Goal: Task Accomplishment & Management: Use online tool/utility

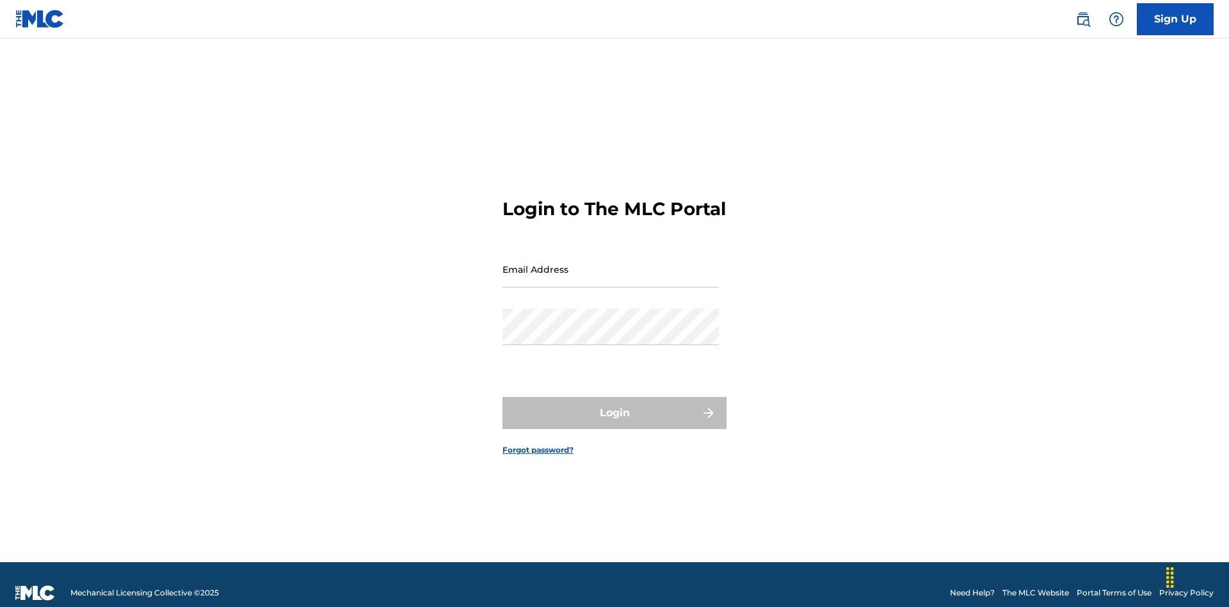
scroll to position [17, 0]
click at [611, 263] on input "Email Address" at bounding box center [611, 269] width 216 height 36
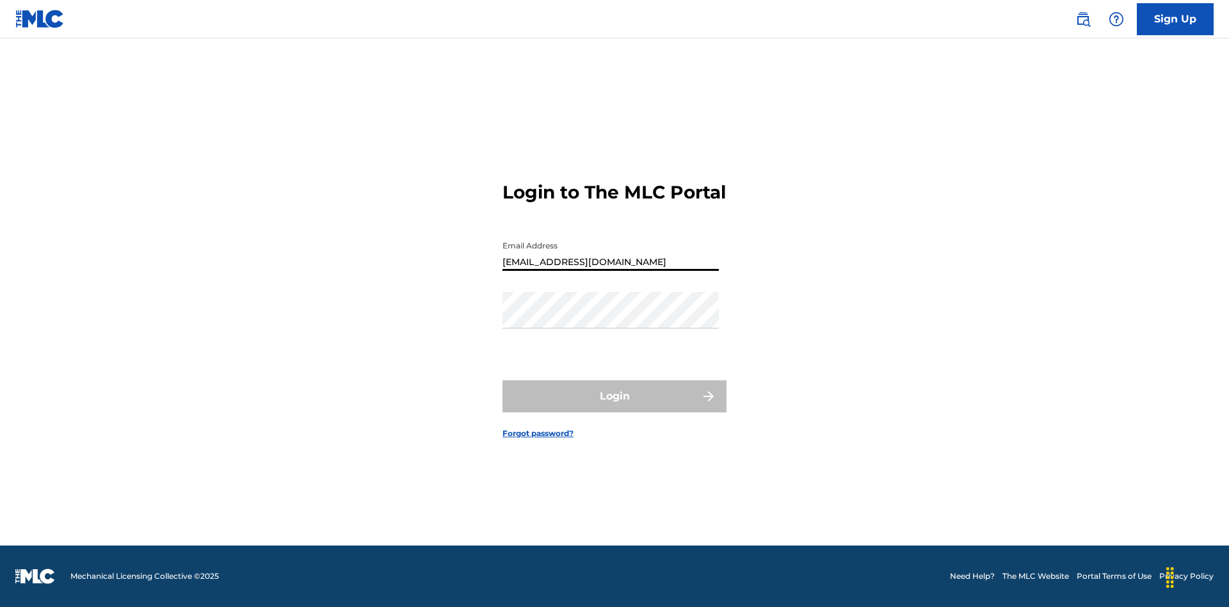
type input "[EMAIL_ADDRESS][DOMAIN_NAME]"
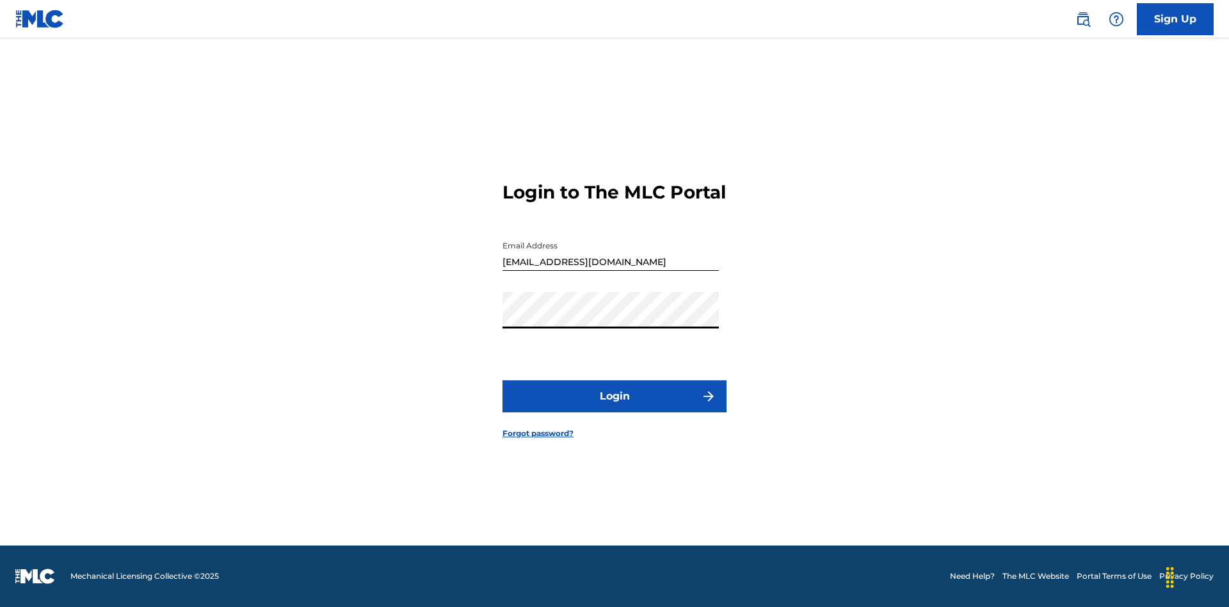
click at [615, 407] on button "Login" at bounding box center [615, 396] width 224 height 32
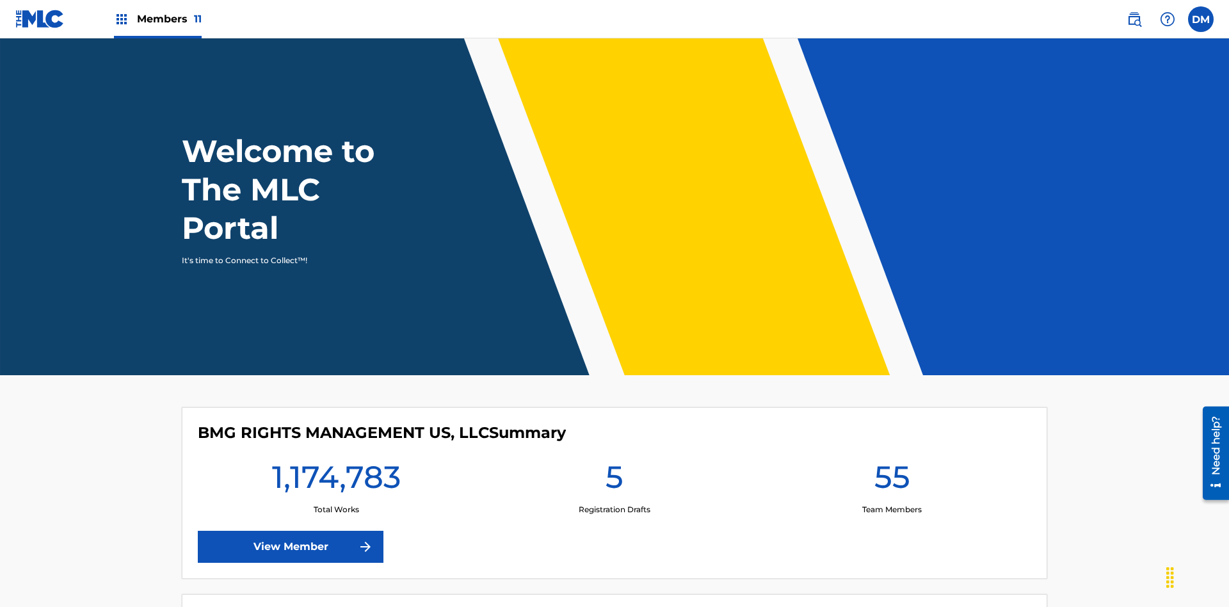
scroll to position [55, 0]
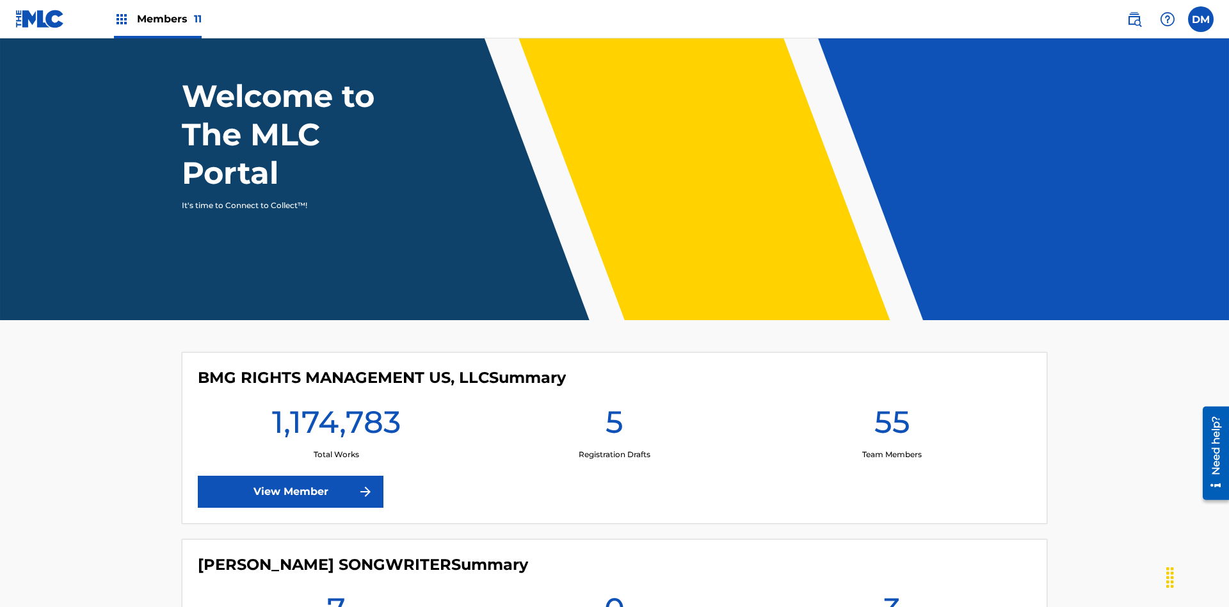
click at [157, 19] on span "Members 11" at bounding box center [169, 19] width 65 height 15
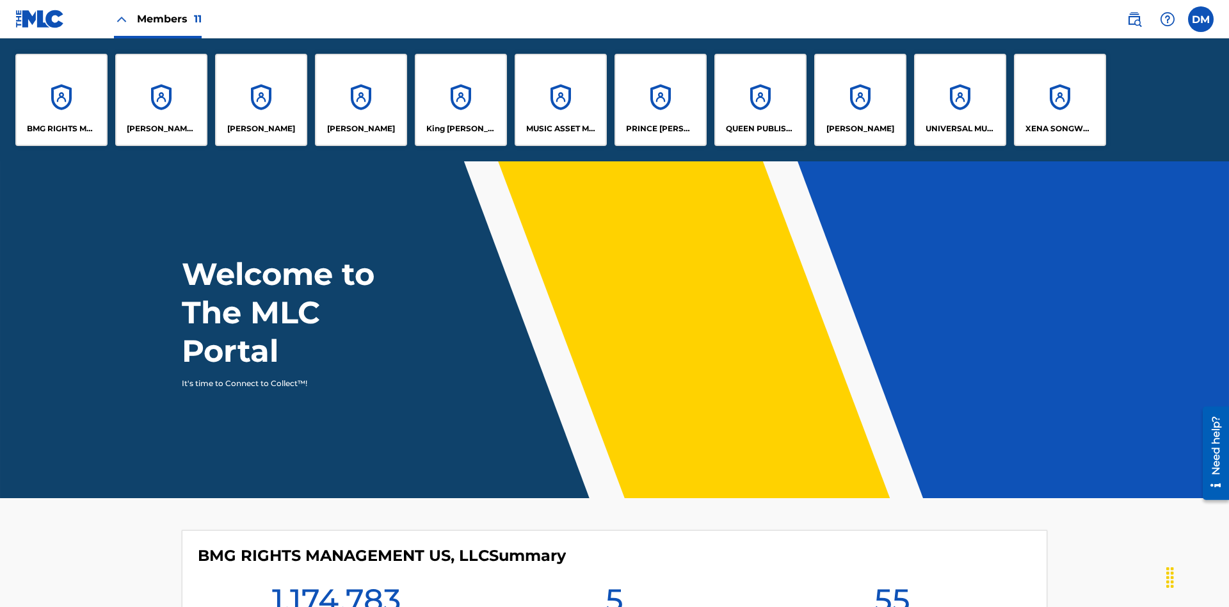
click at [660, 129] on p "PRINCE [PERSON_NAME]" at bounding box center [661, 129] width 70 height 12
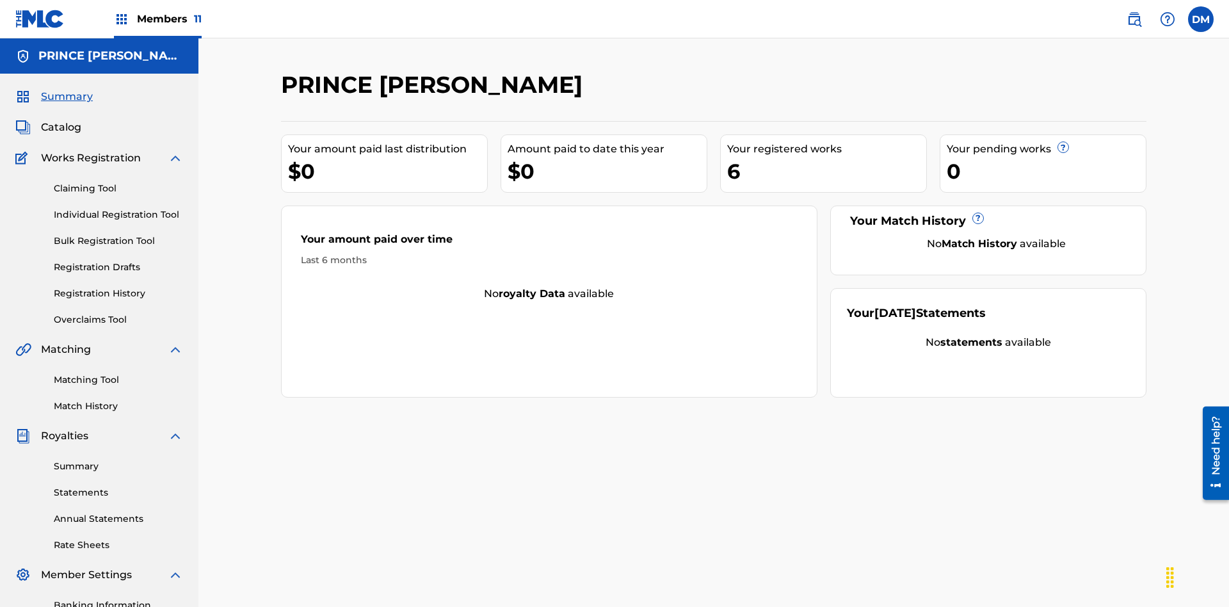
click at [118, 208] on link "Individual Registration Tool" at bounding box center [118, 214] width 129 height 13
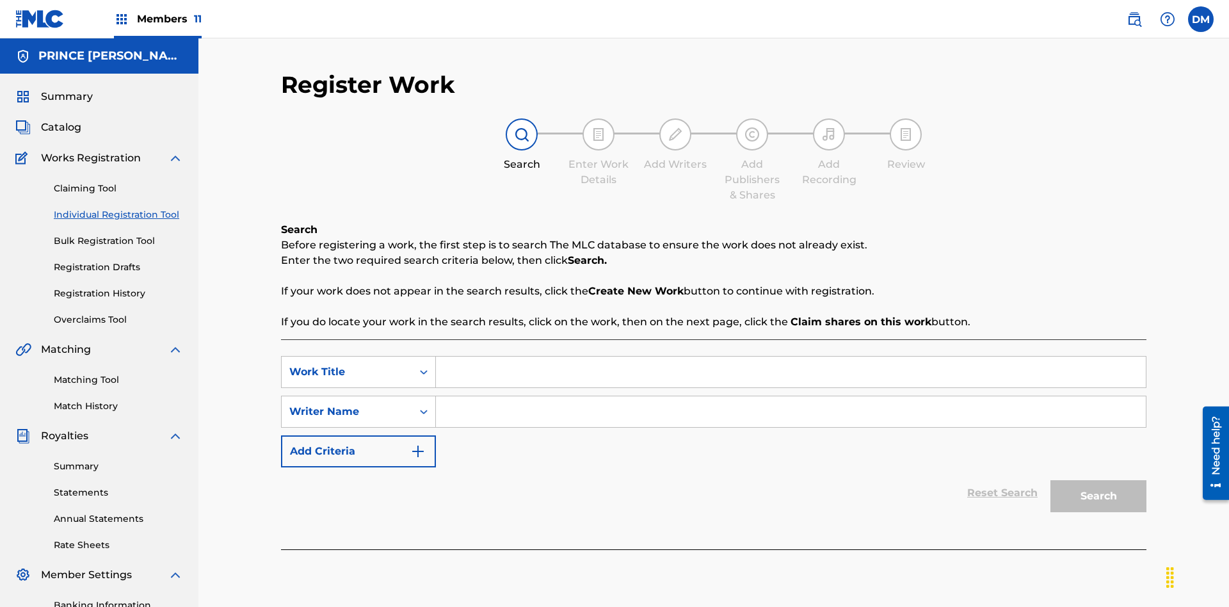
click at [791, 357] on input "Search Form" at bounding box center [791, 372] width 710 height 31
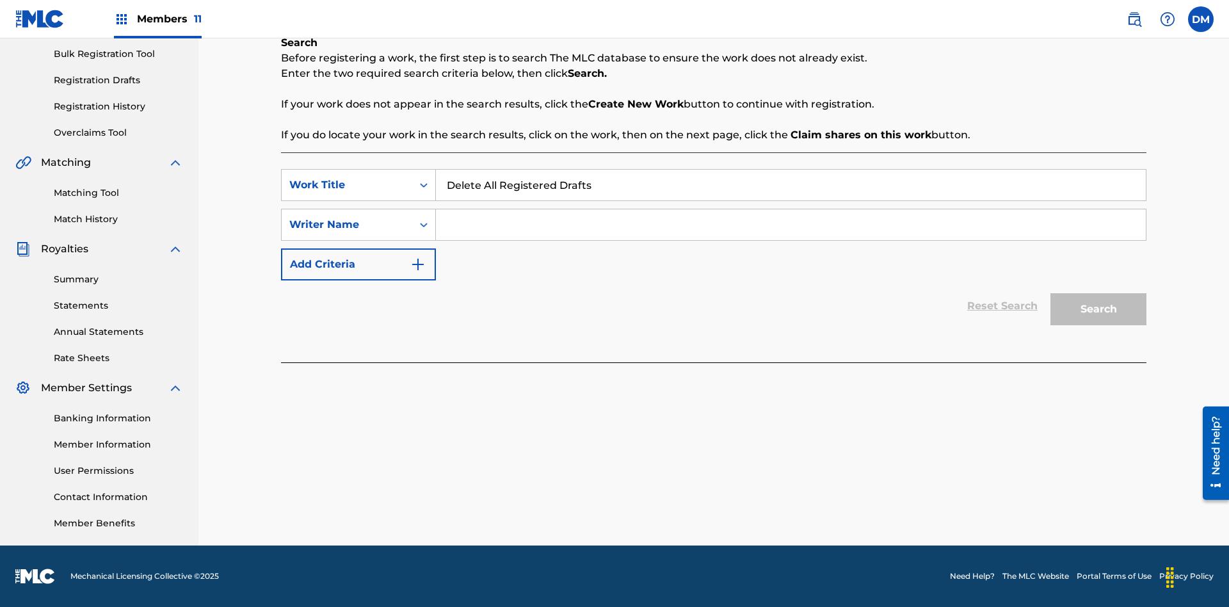
type input "Delete All Registered Drafts"
click at [791, 225] on input "Search Form" at bounding box center [791, 224] width 710 height 31
type input "QWERTYUIOP"
click at [1099, 309] on button "Search" at bounding box center [1098, 309] width 96 height 32
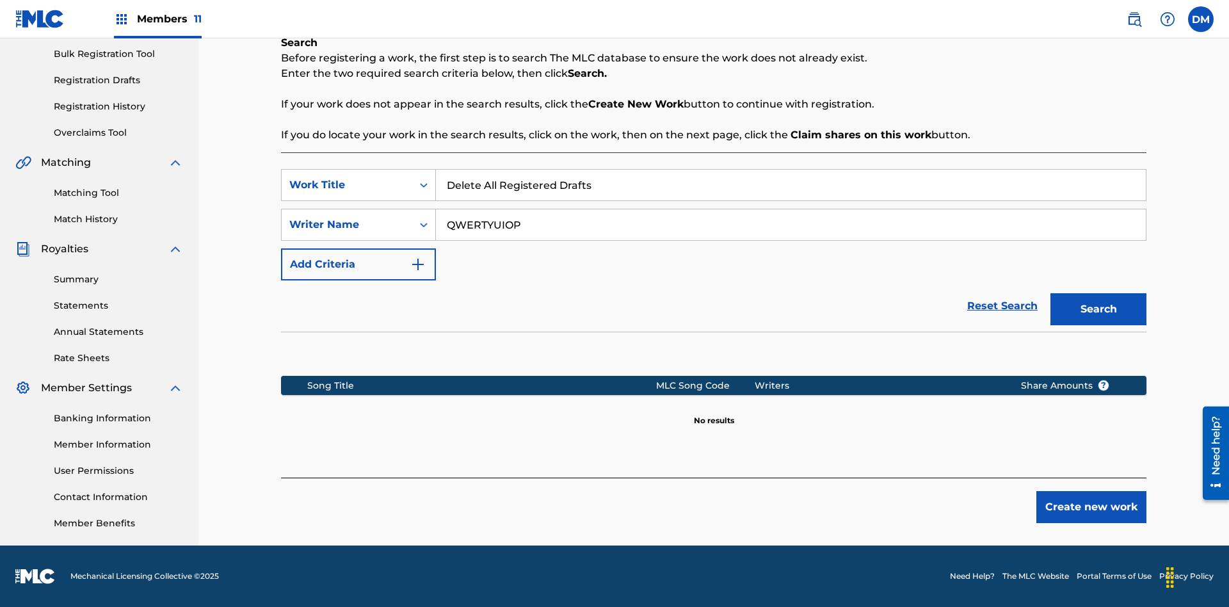
click at [1091, 507] on button "Create new work" at bounding box center [1091, 507] width 110 height 32
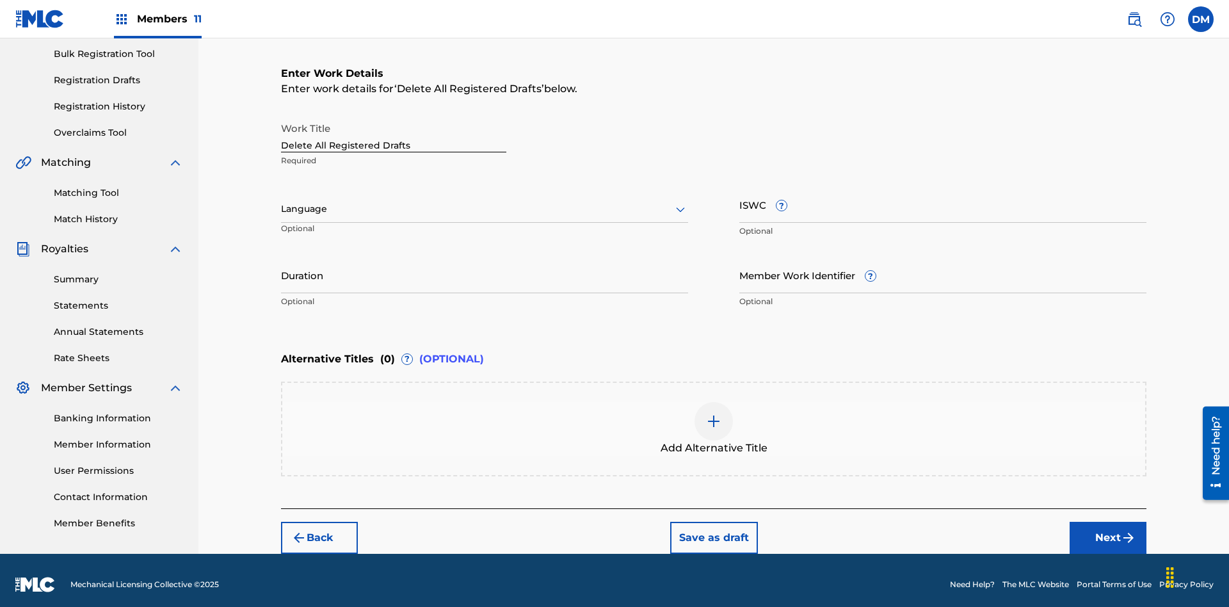
click at [713, 529] on button "Save as draft" at bounding box center [714, 538] width 88 height 32
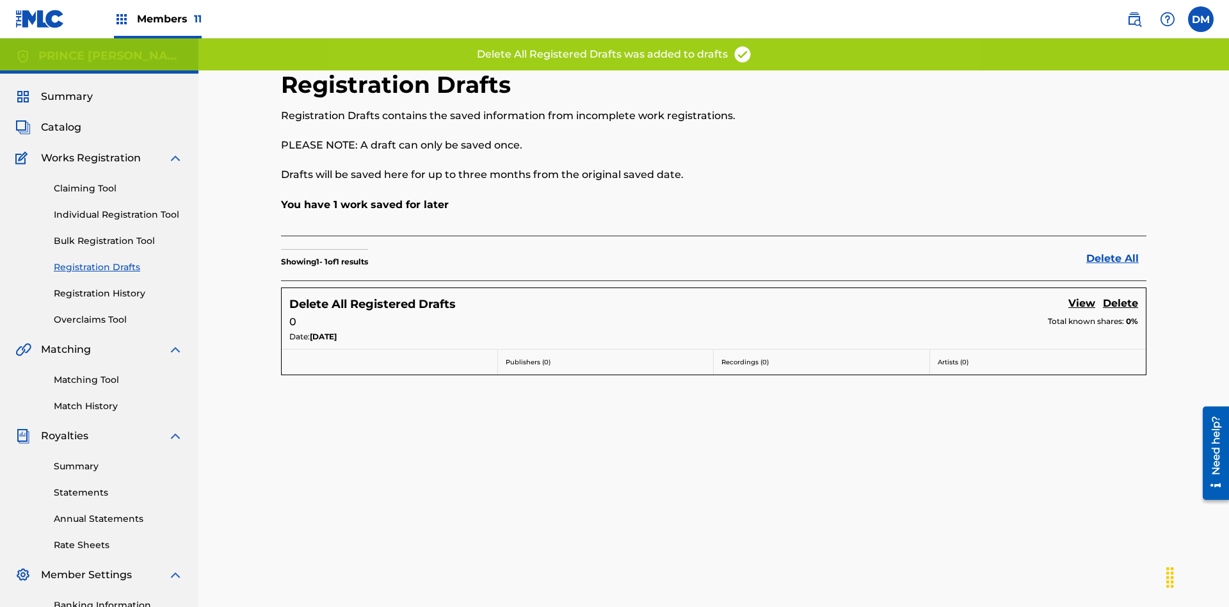
click at [1116, 251] on link "Delete All" at bounding box center [1116, 258] width 60 height 15
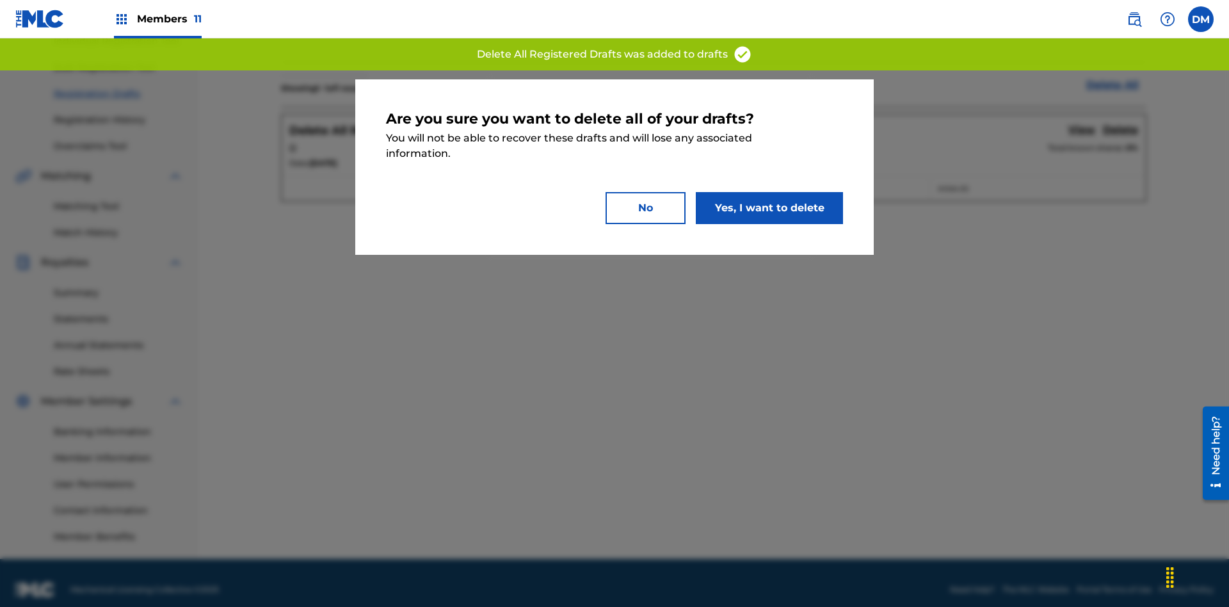
scroll to position [187, 0]
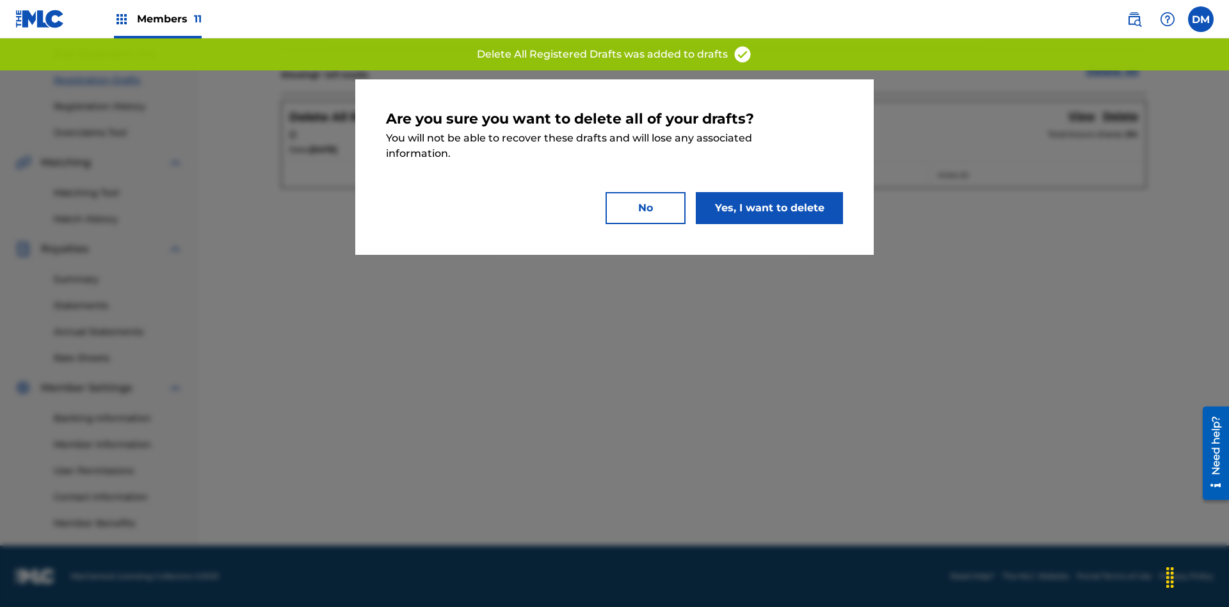
click at [769, 207] on button "Yes, I want to delete" at bounding box center [769, 208] width 147 height 32
